Goal: Check status: Check status

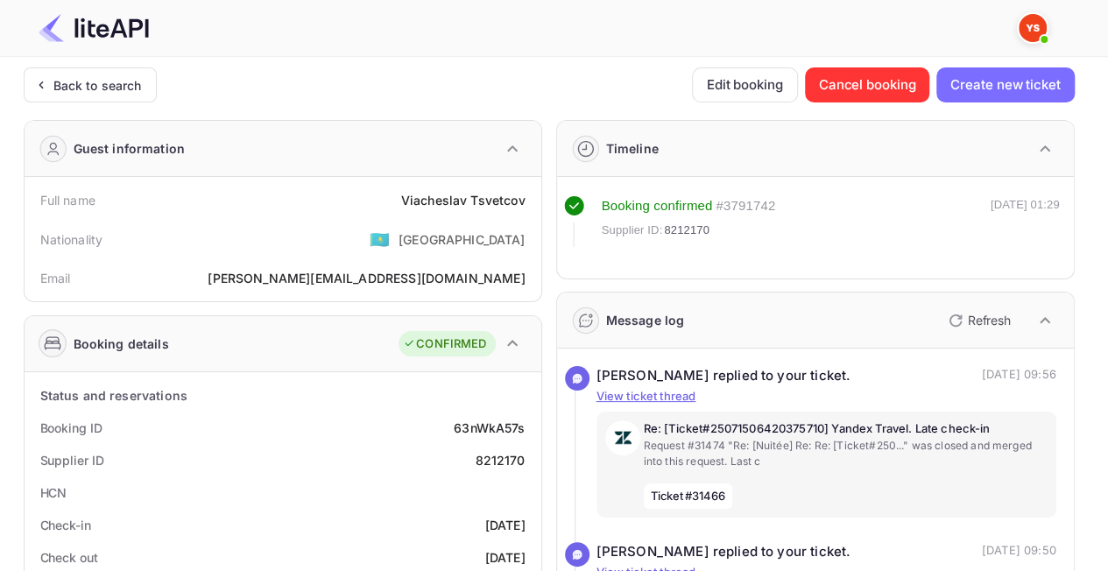
click at [103, 54] on div at bounding box center [547, 28] width 1059 height 56
click at [92, 82] on div "Back to search" at bounding box center [97, 85] width 88 height 18
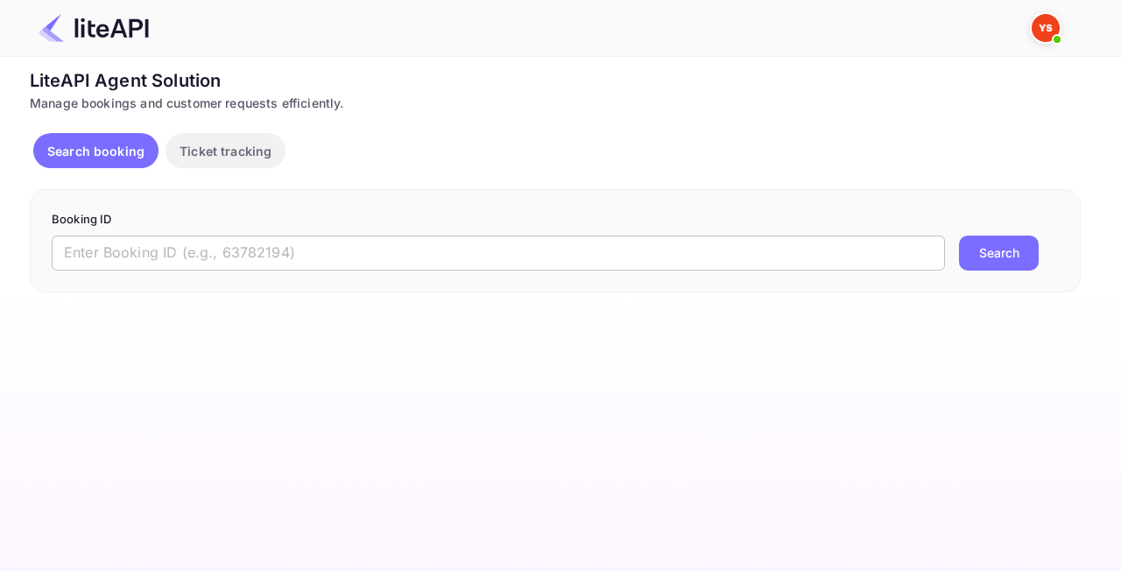
click at [360, 243] on input "text" at bounding box center [499, 253] width 894 height 35
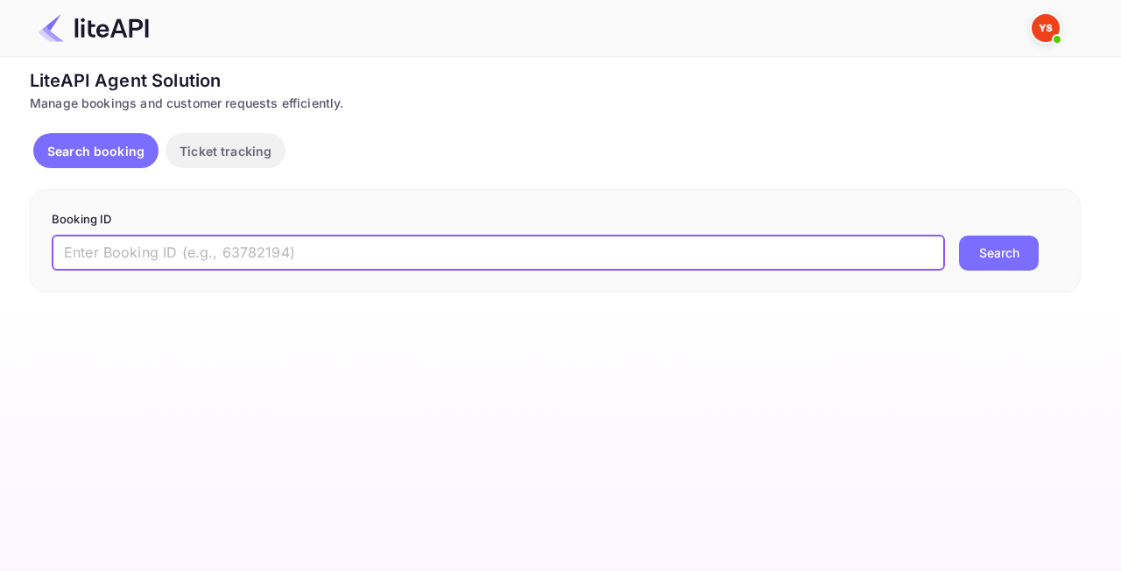
paste input "9079334"
type input "9079334"
click at [1004, 263] on button "Search" at bounding box center [999, 253] width 80 height 35
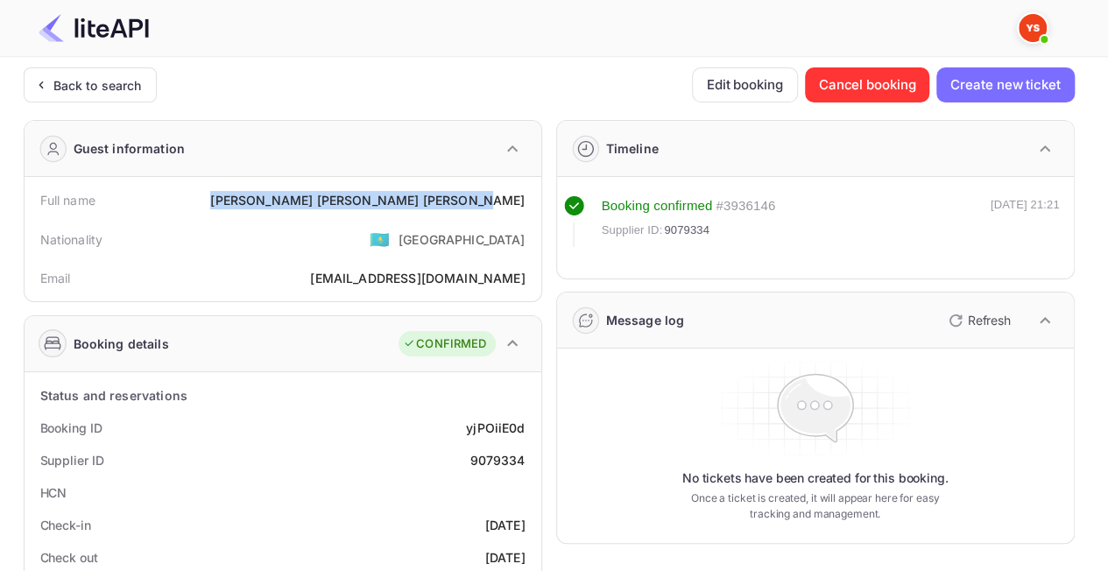
drag, startPoint x: 351, startPoint y: 194, endPoint x: 534, endPoint y: 186, distance: 183.3
click at [534, 186] on div "Full name [PERSON_NAME] [PERSON_NAME] Nationality 🇰🇿 [DEMOGRAPHIC_DATA] Email […" at bounding box center [283, 239] width 517 height 124
copy div "[PERSON_NAME] [PERSON_NAME]"
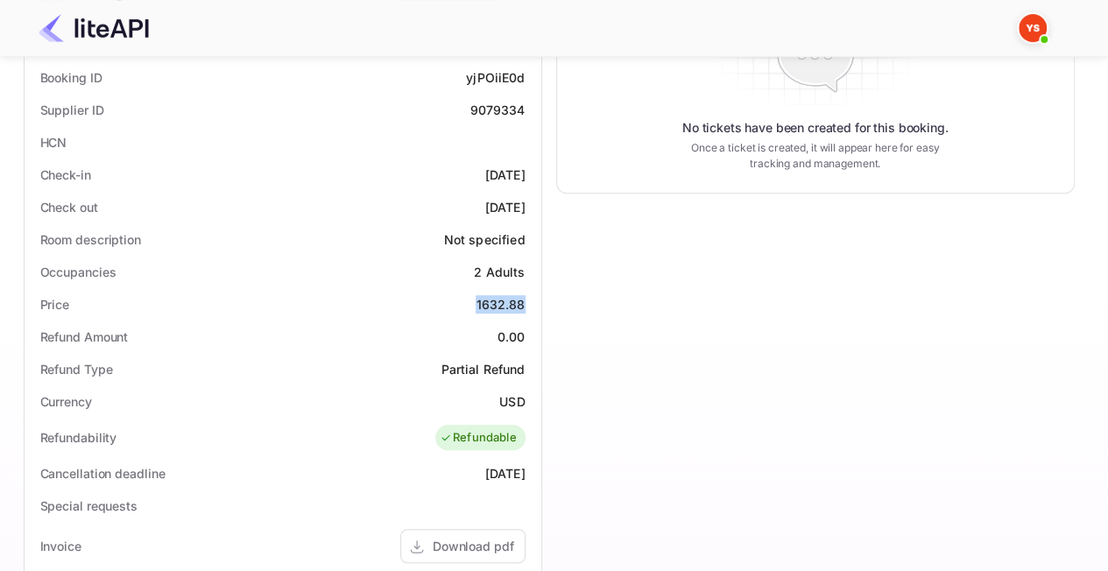
drag, startPoint x: 487, startPoint y: 308, endPoint x: 526, endPoint y: 312, distance: 38.8
click at [526, 312] on div "Price 1632.88" at bounding box center [283, 304] width 503 height 32
copy div "1632.88"
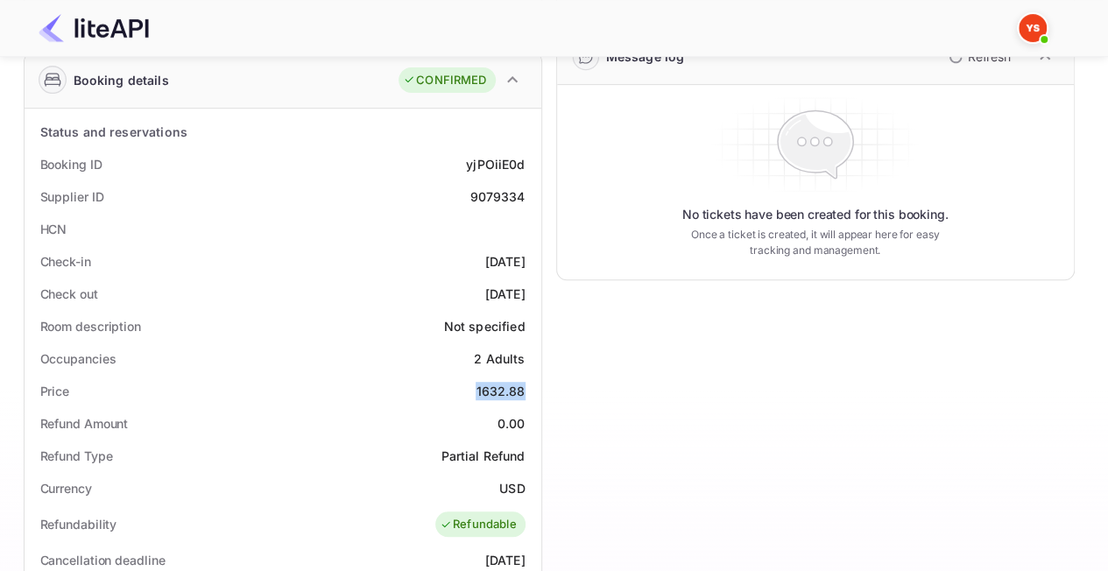
scroll to position [0, 0]
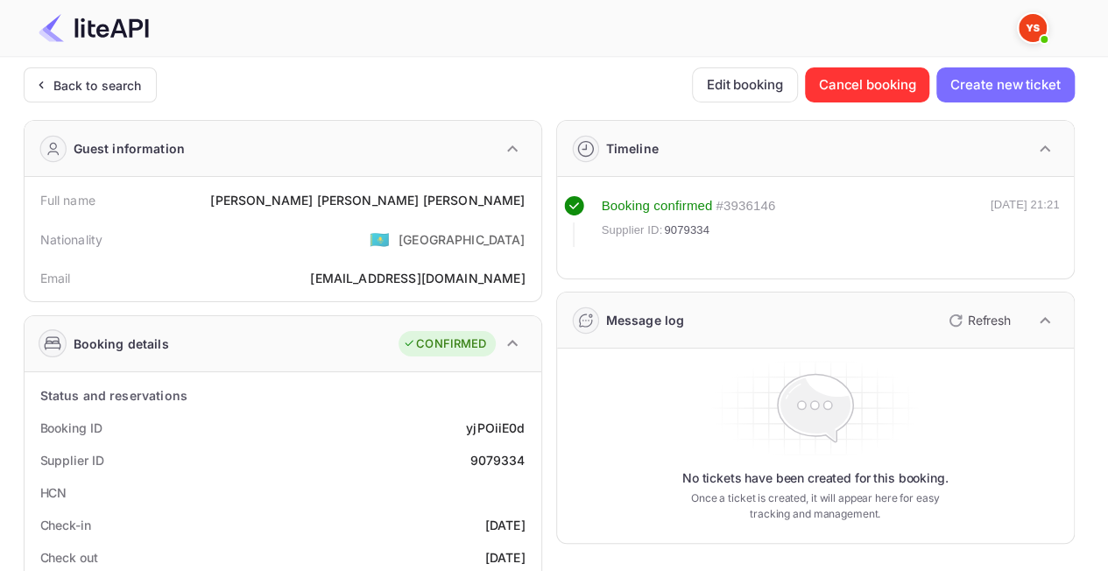
click at [146, 74] on div "Back to search" at bounding box center [90, 84] width 133 height 35
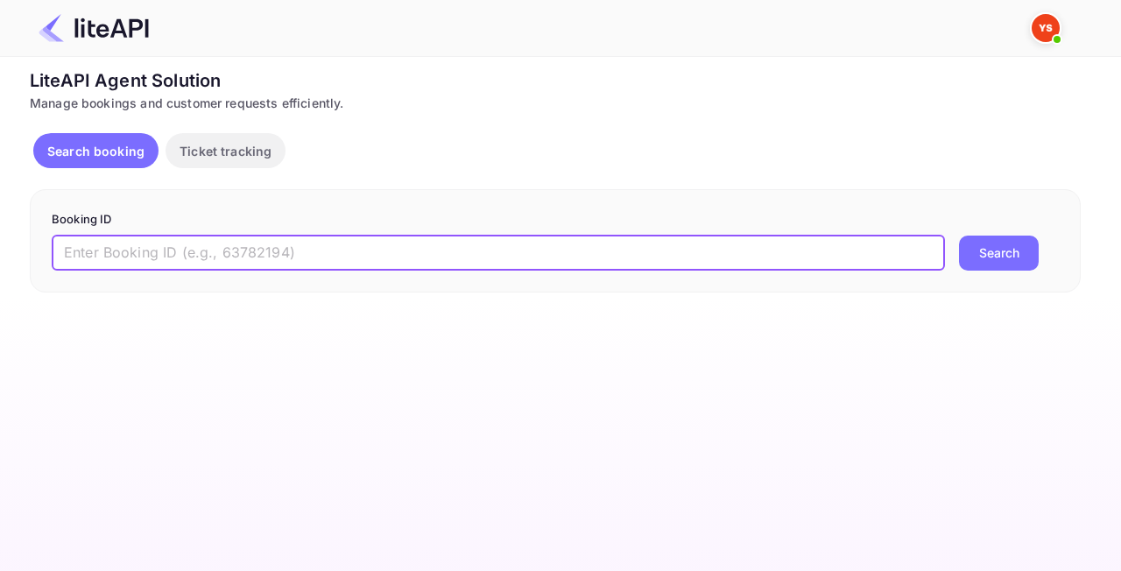
click at [381, 243] on input "text" at bounding box center [499, 253] width 894 height 35
paste input "8563586"
type input "8563586"
click at [1027, 247] on button "Search" at bounding box center [999, 253] width 80 height 35
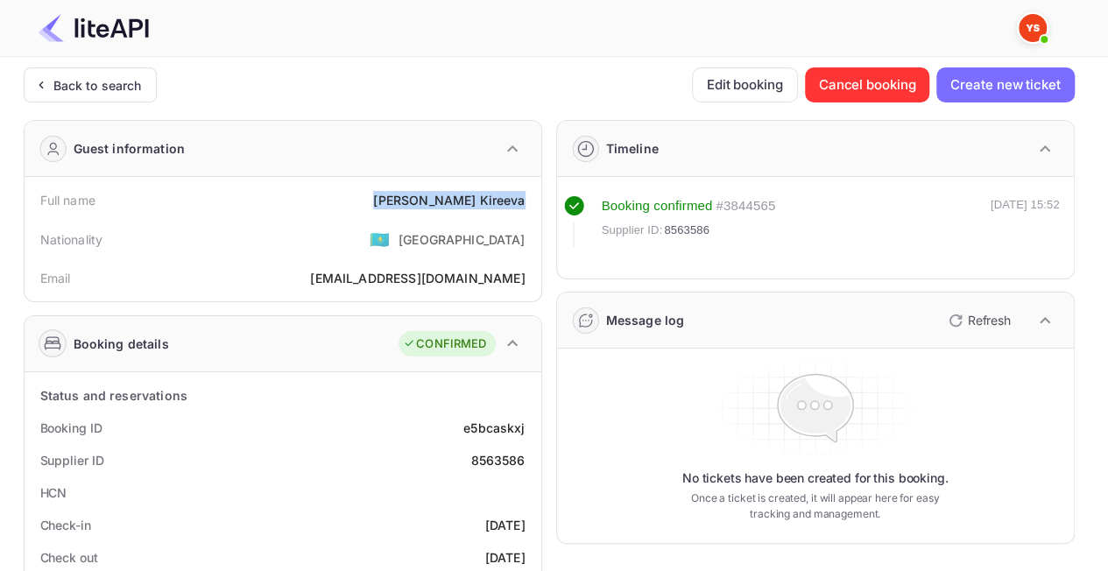
drag, startPoint x: 443, startPoint y: 195, endPoint x: 525, endPoint y: 207, distance: 82.3
click at [525, 207] on div "Full name [PERSON_NAME]" at bounding box center [283, 200] width 503 height 32
copy div "[PERSON_NAME]"
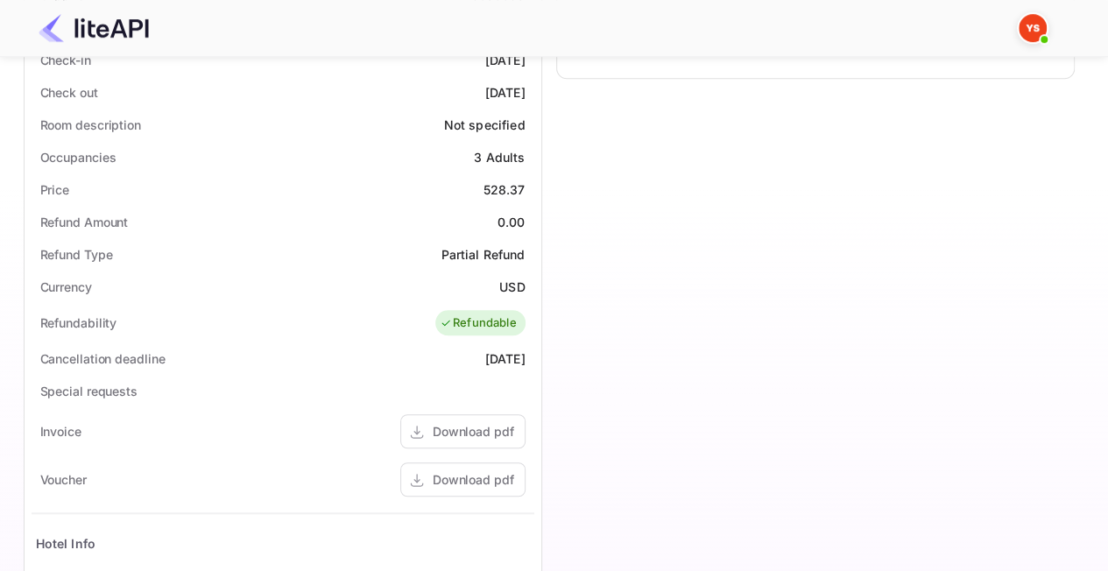
scroll to position [438, 0]
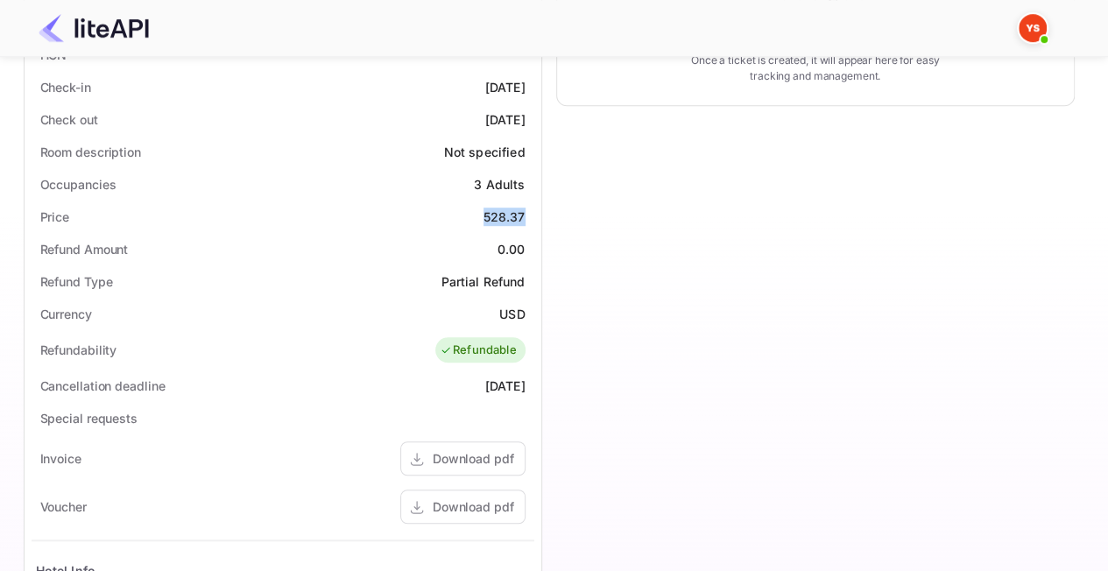
drag, startPoint x: 491, startPoint y: 216, endPoint x: 533, endPoint y: 212, distance: 41.3
click at [533, 212] on div "Price 528.37" at bounding box center [283, 217] width 503 height 32
copy div "528.37"
